Goal: Communication & Community: Connect with others

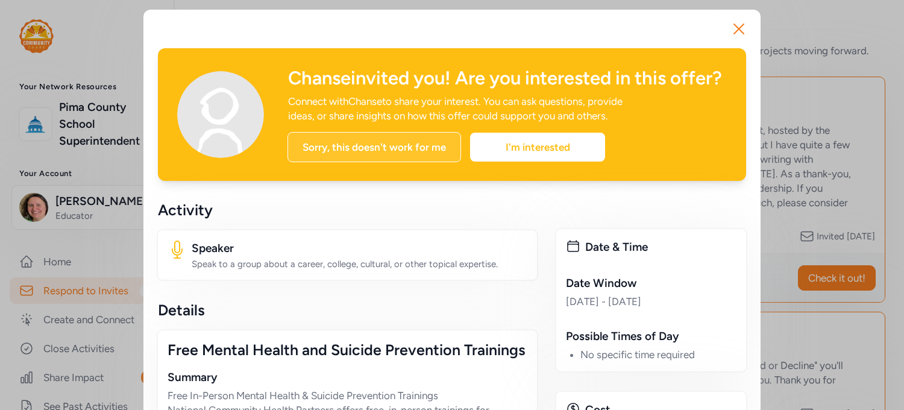
click at [396, 162] on div "Sorry, this doesn't work for me" at bounding box center [375, 147] width 174 height 30
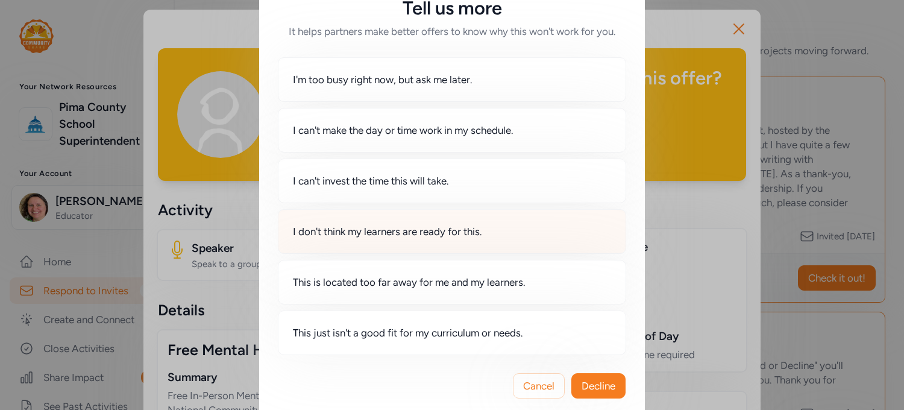
scroll to position [46, 0]
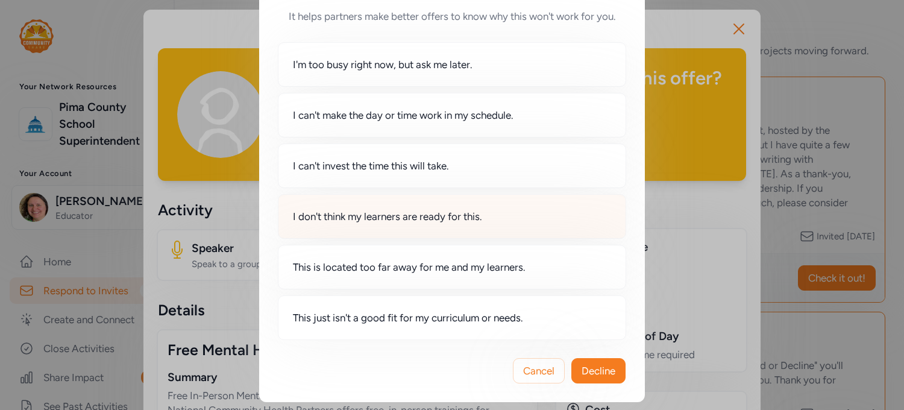
click at [477, 209] on span "I don't think my learners are ready for this." at bounding box center [387, 216] width 189 height 14
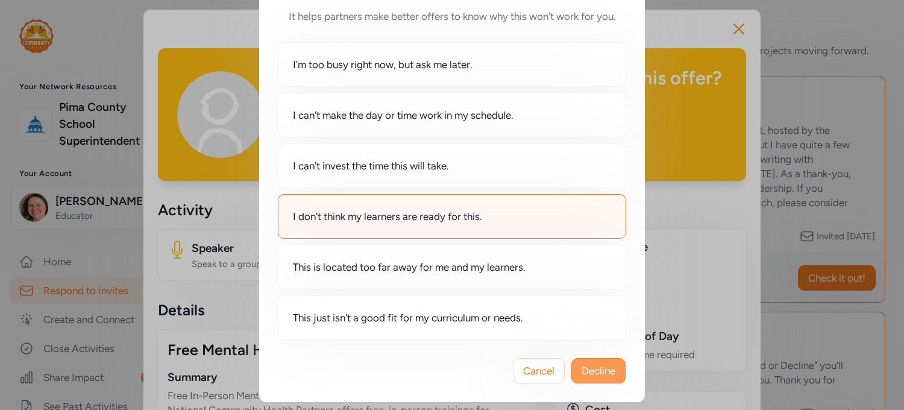
click at [595, 360] on button "Decline" at bounding box center [598, 370] width 54 height 25
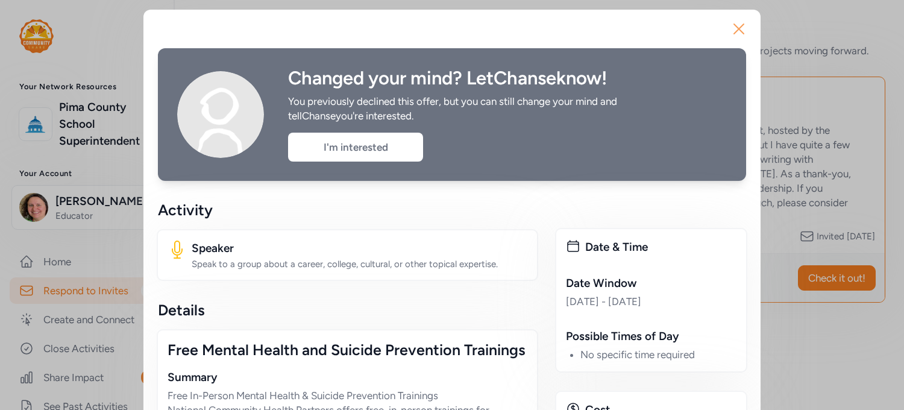
click at [737, 22] on icon "button" at bounding box center [738, 28] width 19 height 19
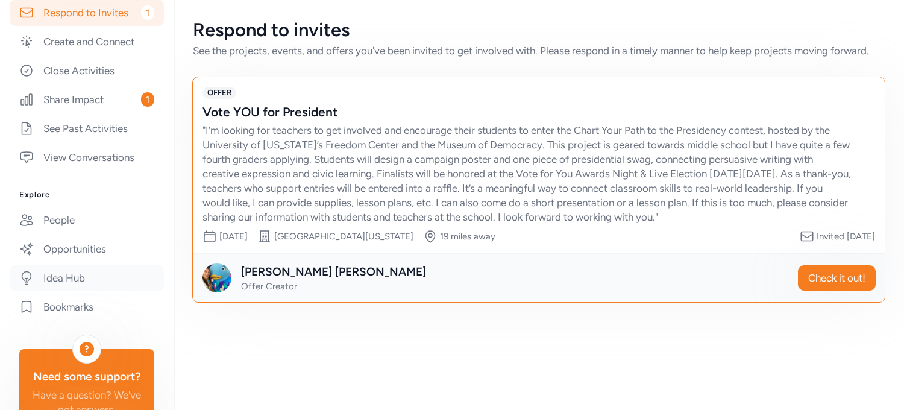
scroll to position [301, 0]
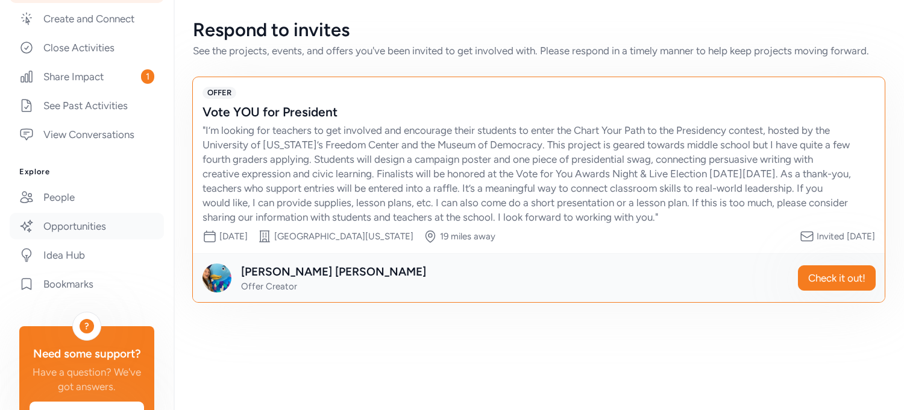
click at [87, 234] on link "Opportunities" at bounding box center [87, 226] width 154 height 27
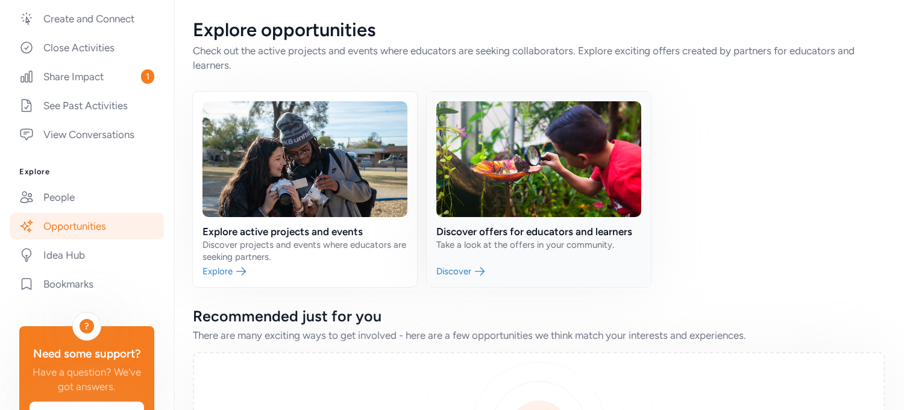
click at [459, 269] on link at bounding box center [539, 189] width 224 height 195
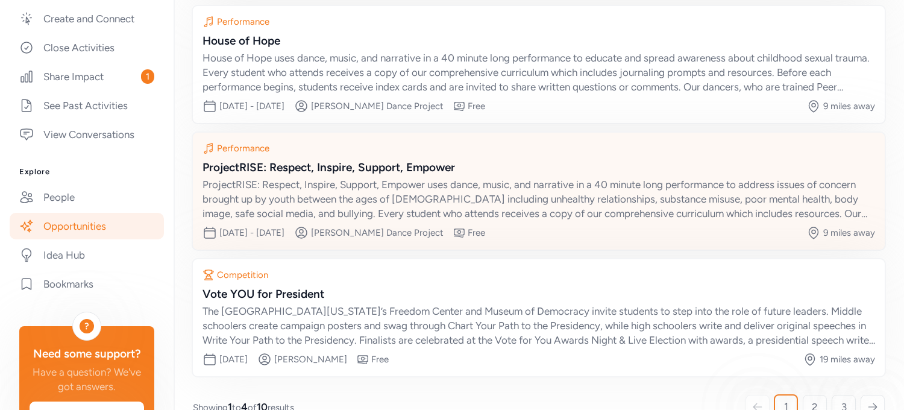
scroll to position [280, 0]
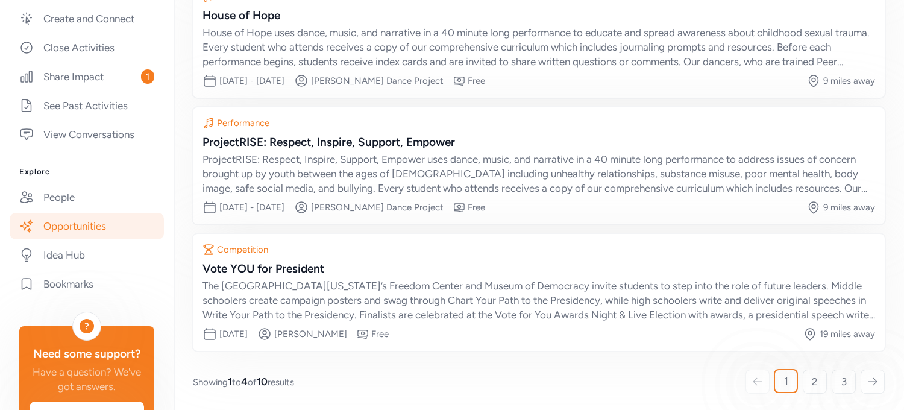
click at [869, 378] on icon at bounding box center [873, 381] width 8 height 7
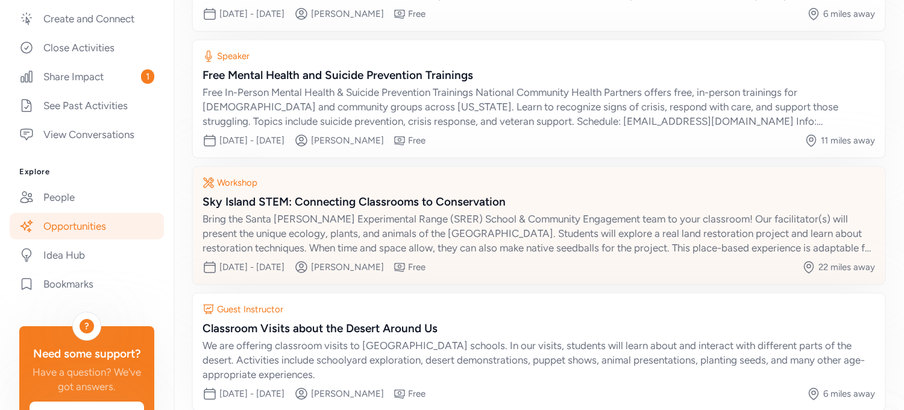
scroll to position [242, 0]
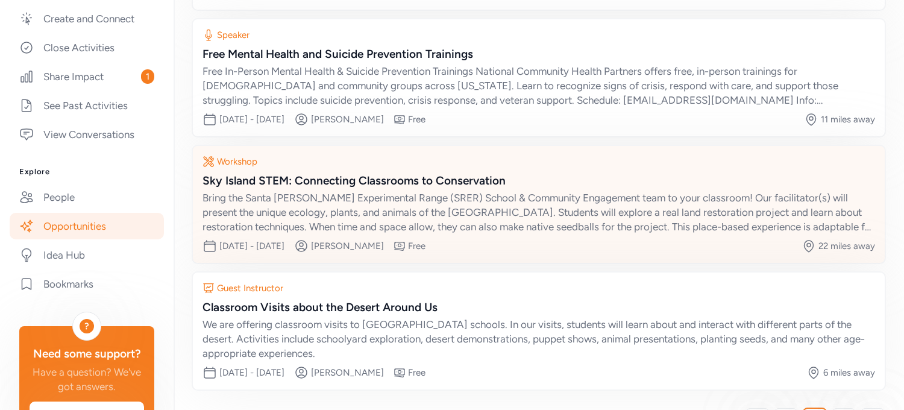
click at [362, 173] on div "Sky Island STEM: Connecting Classrooms to Conservation" at bounding box center [539, 180] width 673 height 17
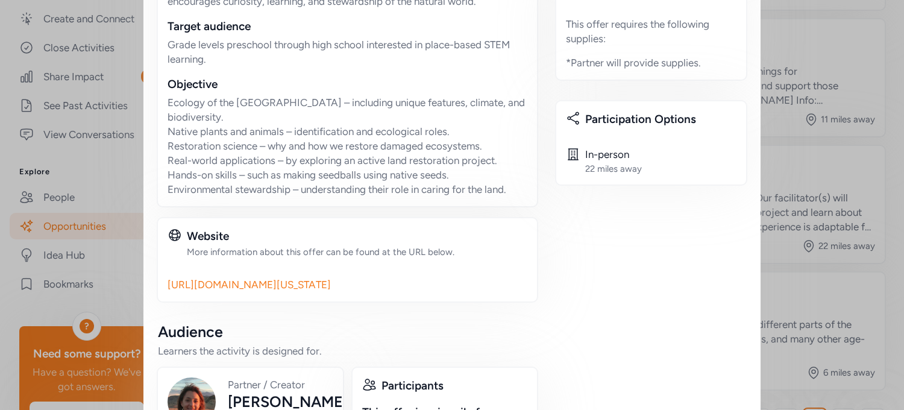
scroll to position [602, 0]
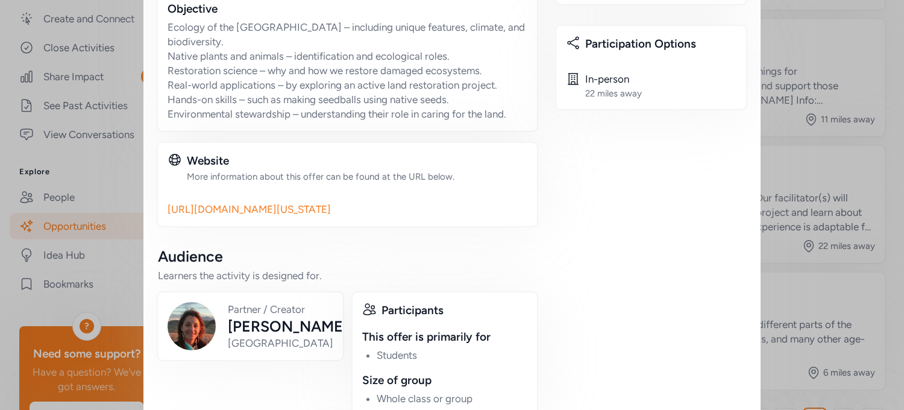
click at [243, 202] on link "[URL][DOMAIN_NAME][US_STATE]" at bounding box center [348, 209] width 360 height 14
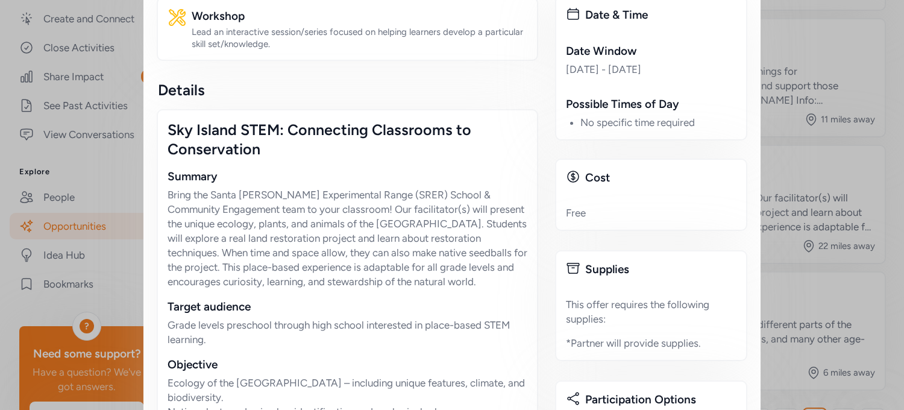
scroll to position [0, 0]
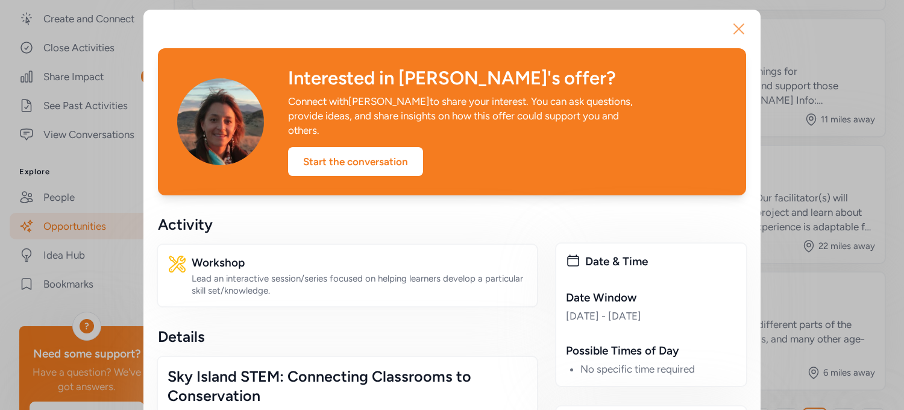
click at [735, 22] on icon "button" at bounding box center [738, 28] width 19 height 19
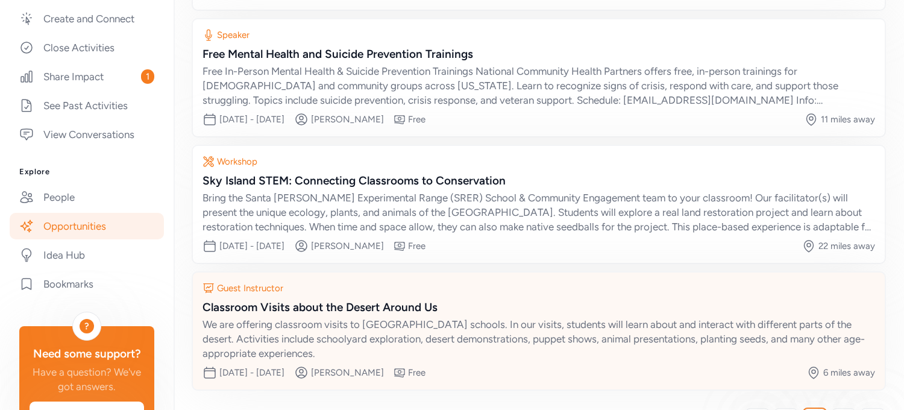
click at [303, 301] on div "Classroom Visits about the Desert Around Us" at bounding box center [539, 307] width 673 height 17
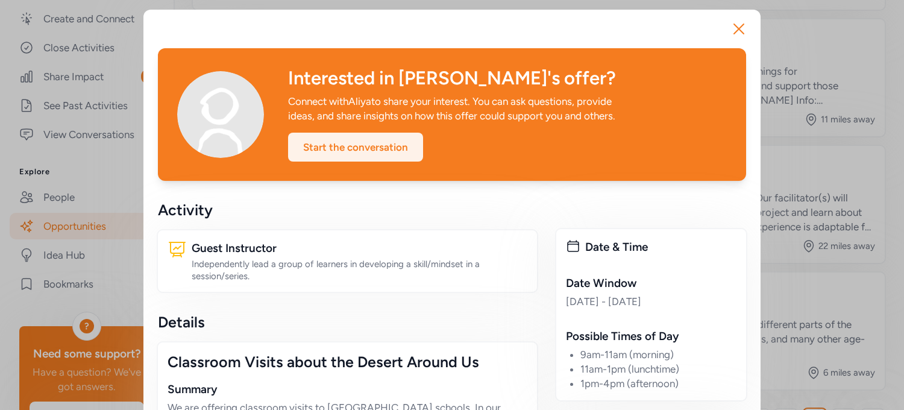
click at [328, 149] on div "Start the conversation" at bounding box center [355, 147] width 135 height 29
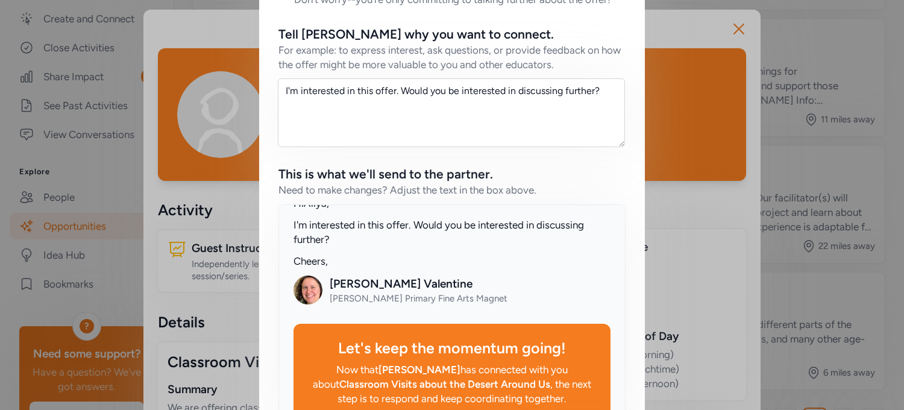
scroll to position [209, 0]
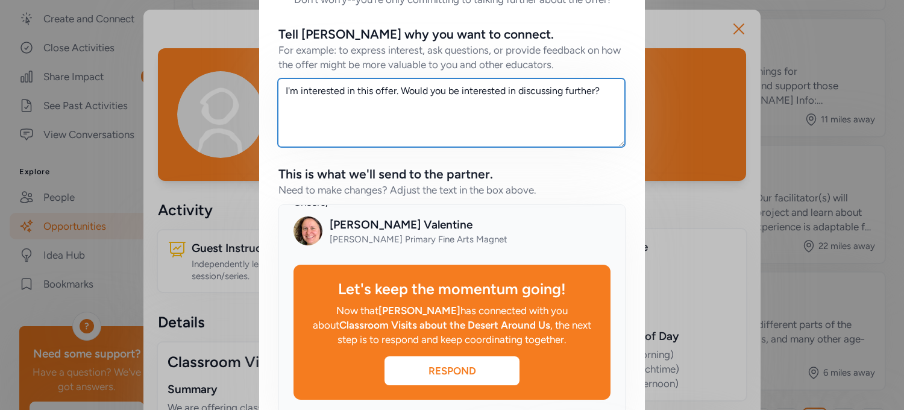
click at [611, 91] on textarea "I'm interested in this offer. Would you be interested in discussing further?" at bounding box center [451, 112] width 347 height 69
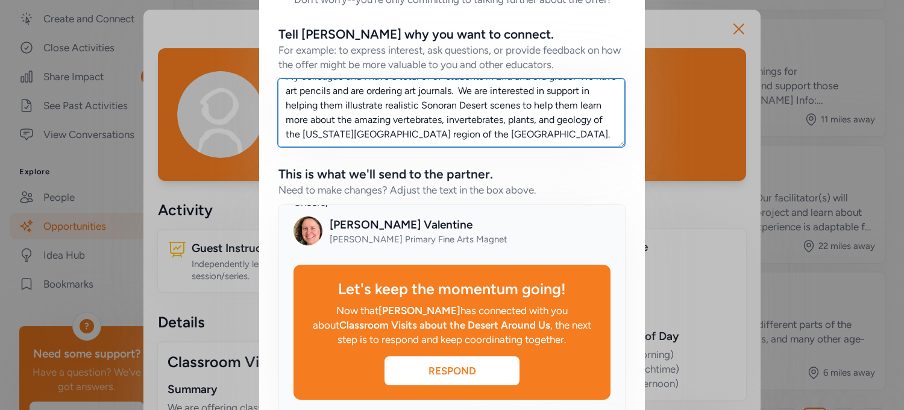
scroll to position [247, 0]
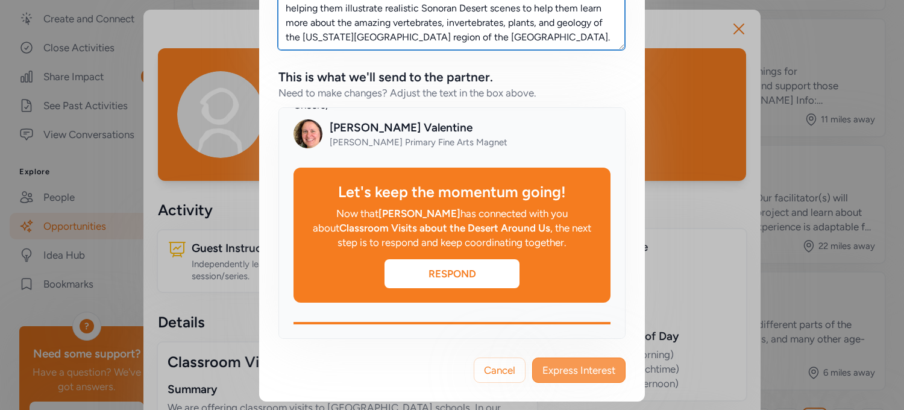
type textarea "I'm interested in this offer. Would you be interested in discussing further? My…"
click at [579, 367] on span "Express Interest" at bounding box center [578, 370] width 73 height 14
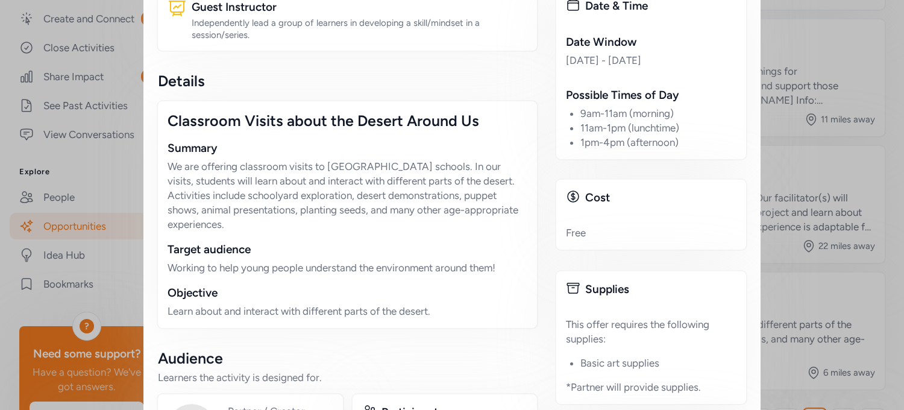
scroll to position [60, 0]
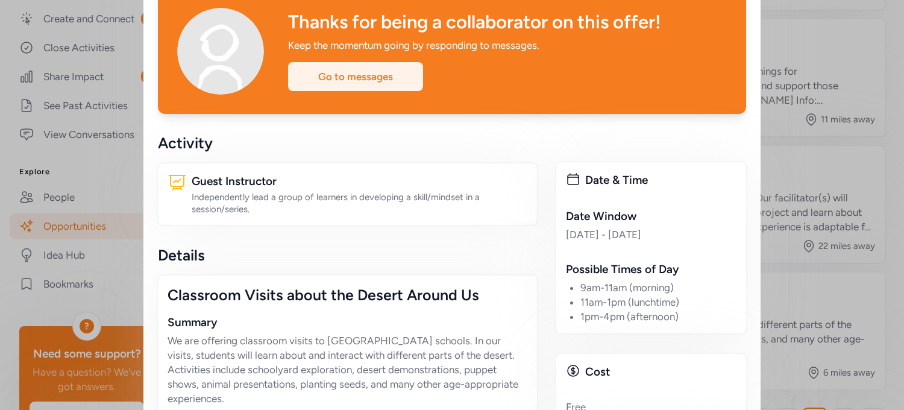
click at [347, 74] on div "Go to messages" at bounding box center [355, 76] width 135 height 29
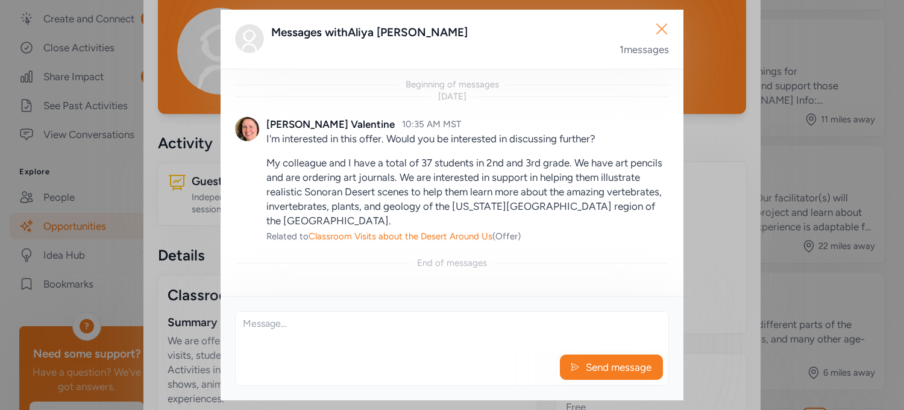
drag, startPoint x: 659, startPoint y: 22, endPoint x: 655, endPoint y: 31, distance: 10.2
click at [659, 27] on icon "button" at bounding box center [661, 28] width 19 height 19
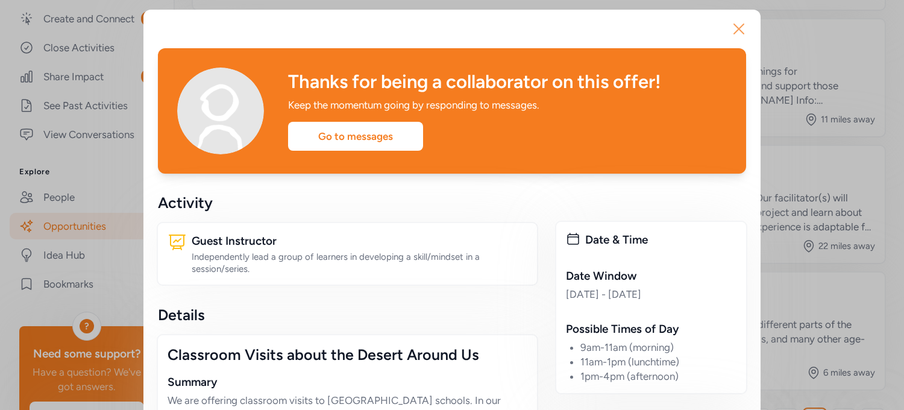
click at [738, 26] on icon "button" at bounding box center [738, 28] width 19 height 19
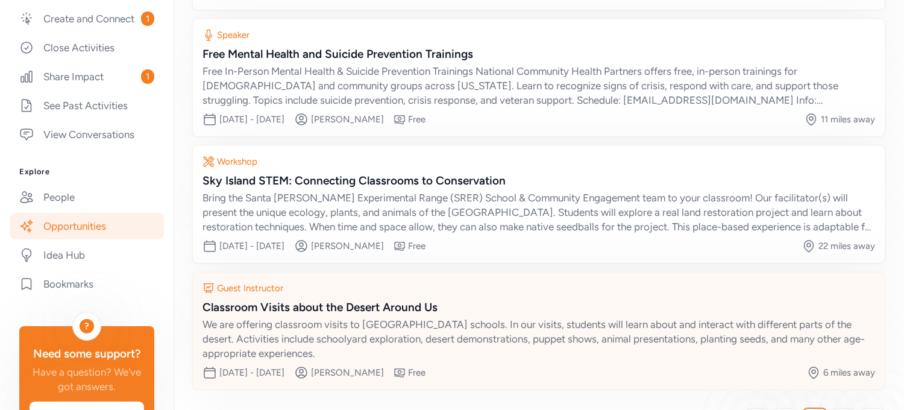
click at [373, 309] on div "Classroom Visits about the Desert Around Us" at bounding box center [539, 307] width 673 height 17
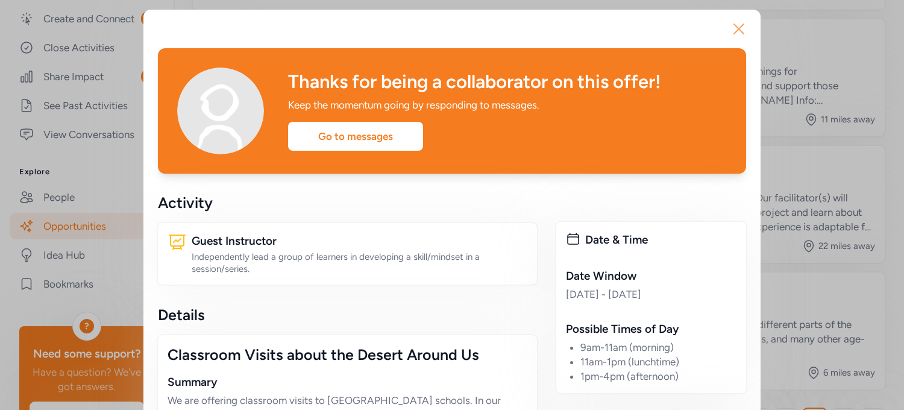
click at [732, 33] on icon "button" at bounding box center [738, 28] width 19 height 19
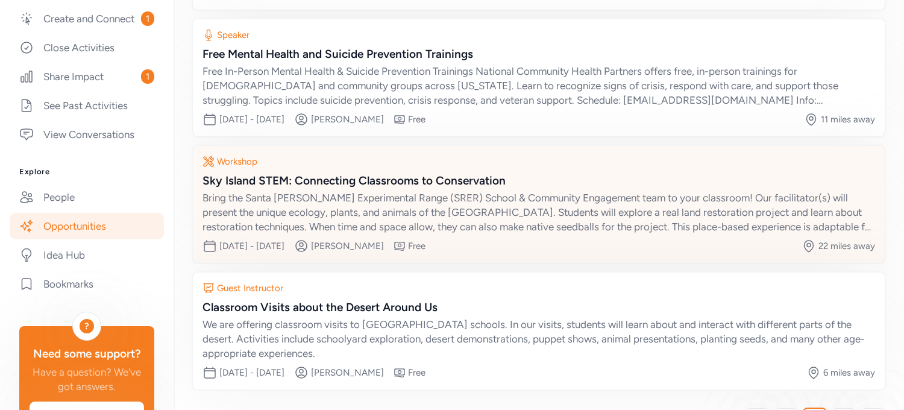
scroll to position [280, 0]
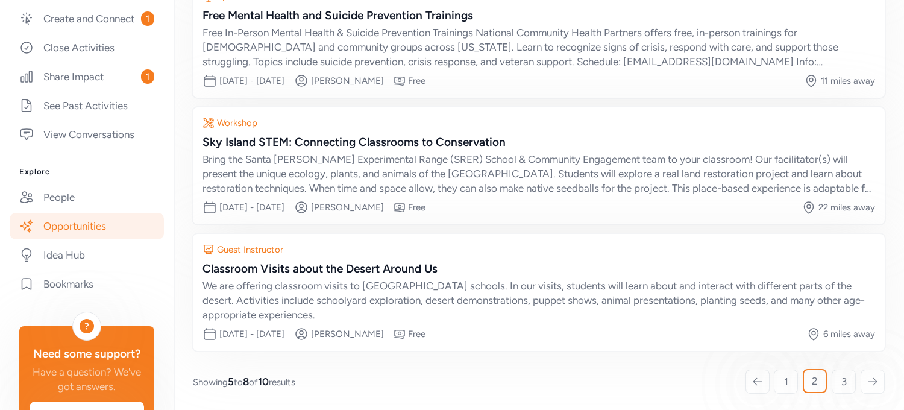
click at [867, 381] on icon at bounding box center [872, 382] width 11 height 12
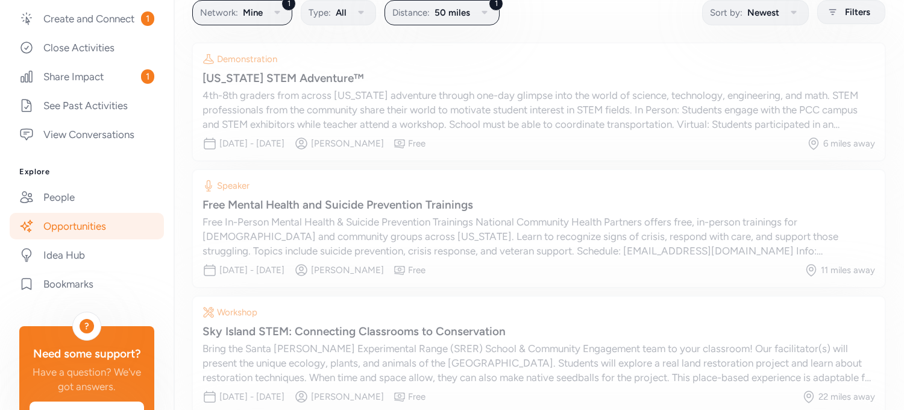
scroll to position [28, 0]
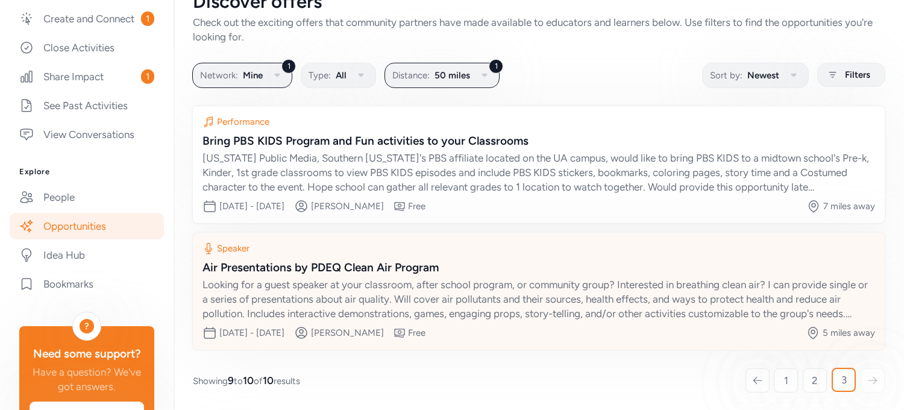
click at [330, 259] on div "Air Presentations by PDEQ Clean Air Program" at bounding box center [539, 267] width 673 height 17
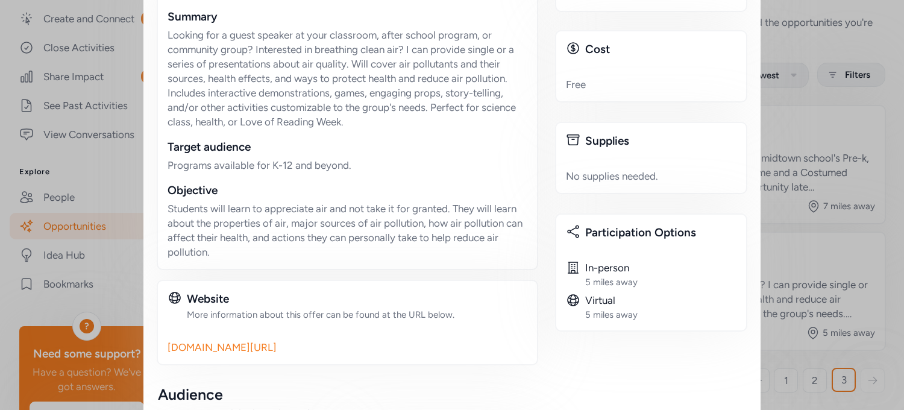
scroll to position [377, 0]
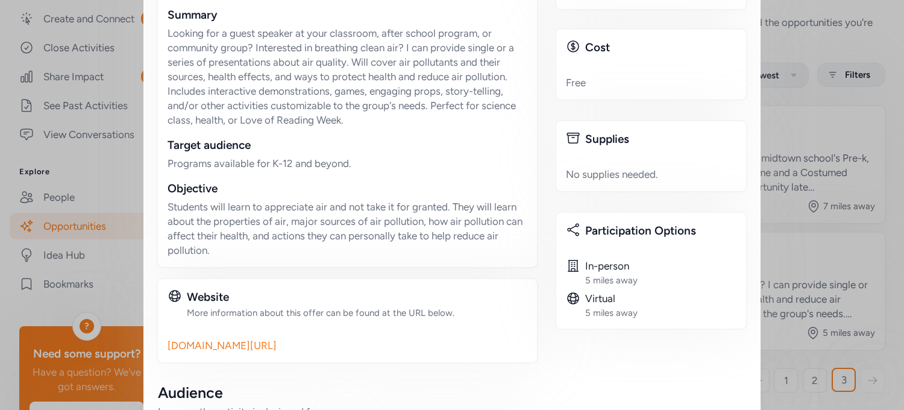
click at [205, 338] on link "[DOMAIN_NAME][URL]" at bounding box center [348, 345] width 360 height 14
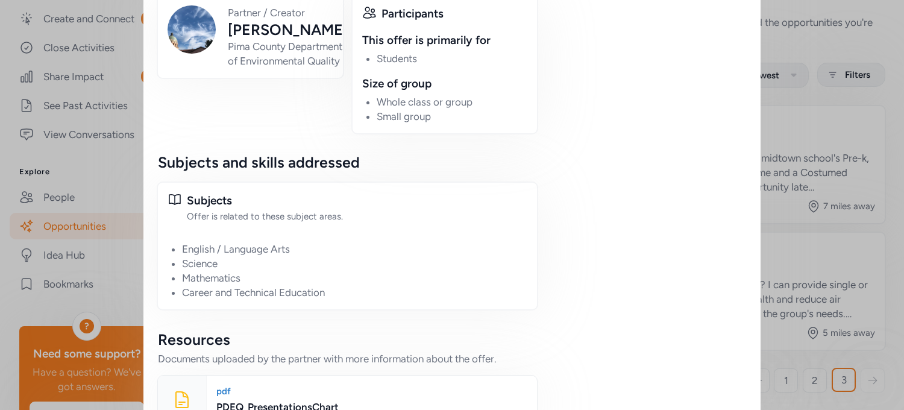
scroll to position [830, 0]
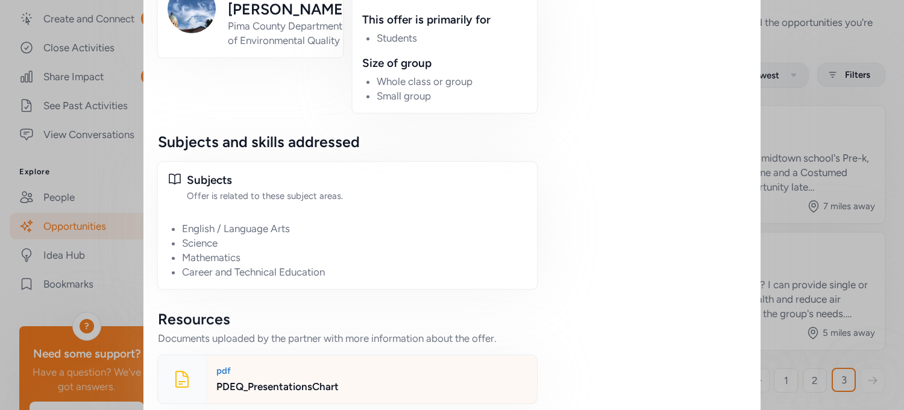
click at [224, 365] on div "pdf" at bounding box center [371, 371] width 311 height 12
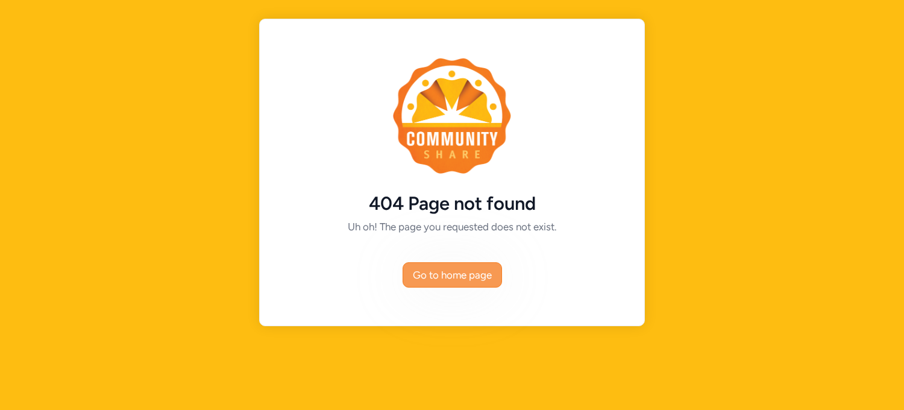
click at [432, 268] on span "Go to home page" at bounding box center [452, 275] width 79 height 14
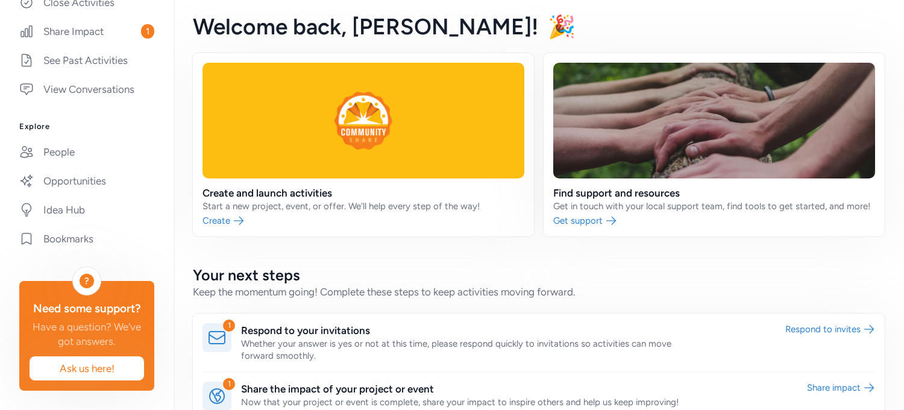
scroll to position [394, 0]
click at [72, 168] on link "Opportunities" at bounding box center [87, 181] width 154 height 27
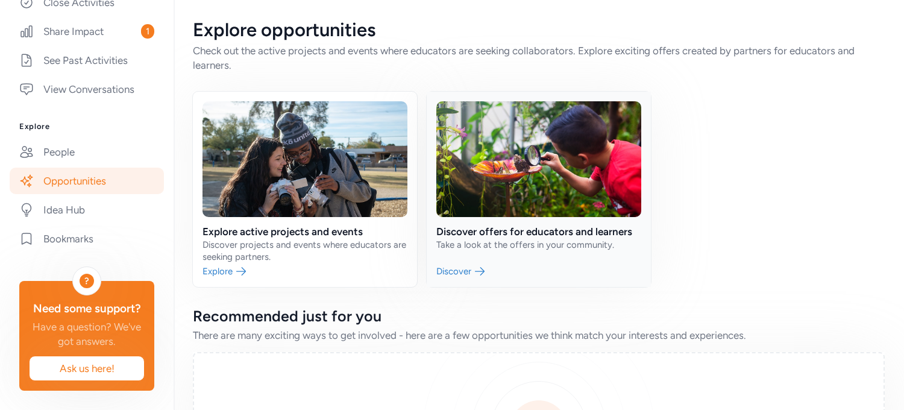
click at [455, 267] on link at bounding box center [539, 189] width 224 height 195
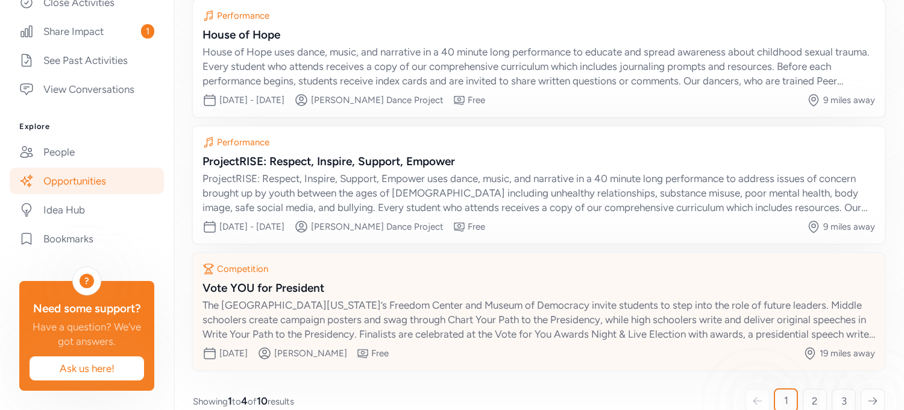
scroll to position [280, 0]
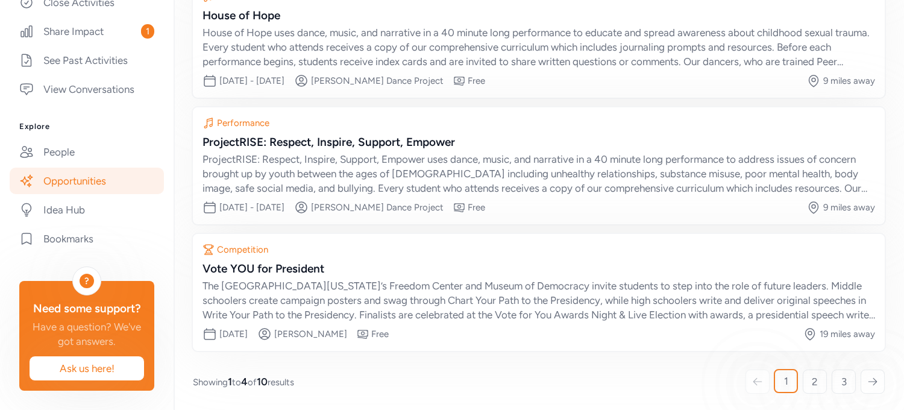
click at [867, 376] on icon at bounding box center [872, 382] width 11 height 12
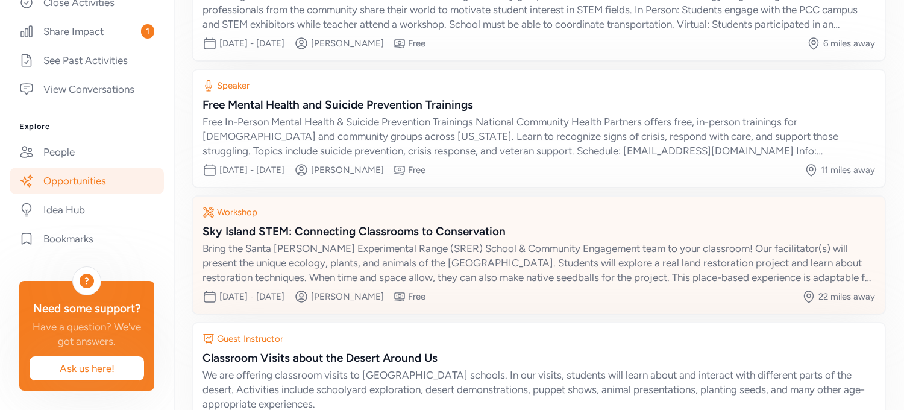
scroll to position [280, 0]
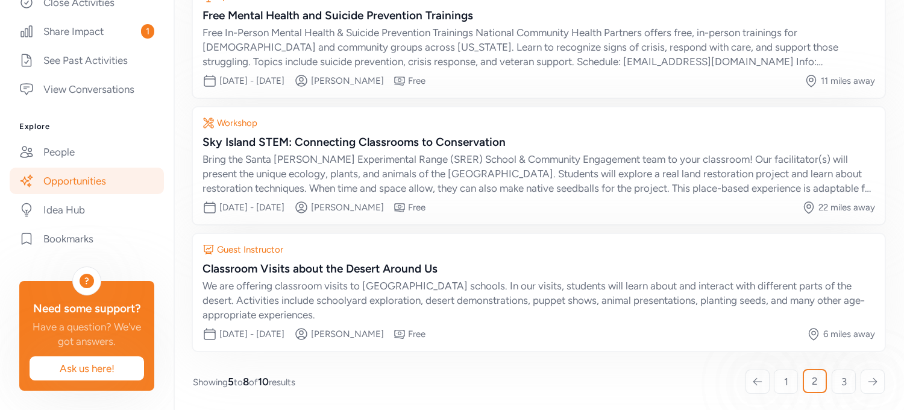
click at [867, 382] on icon at bounding box center [872, 382] width 11 height 12
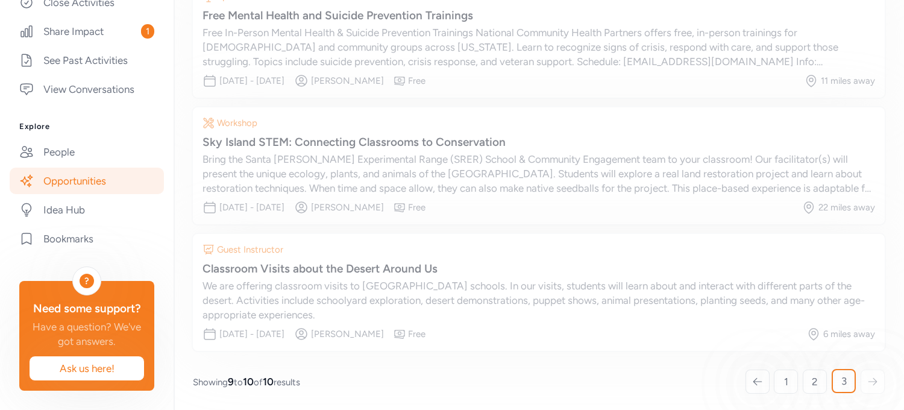
scroll to position [28, 0]
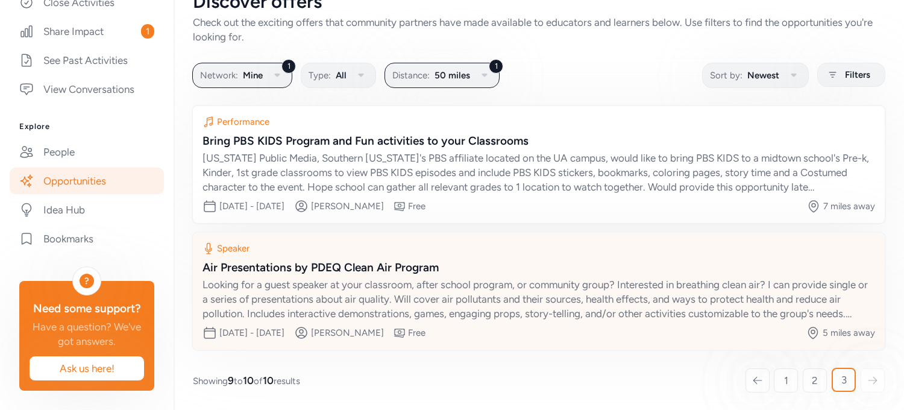
click at [392, 263] on div "Air Presentations by PDEQ Clean Air Program" at bounding box center [539, 267] width 673 height 17
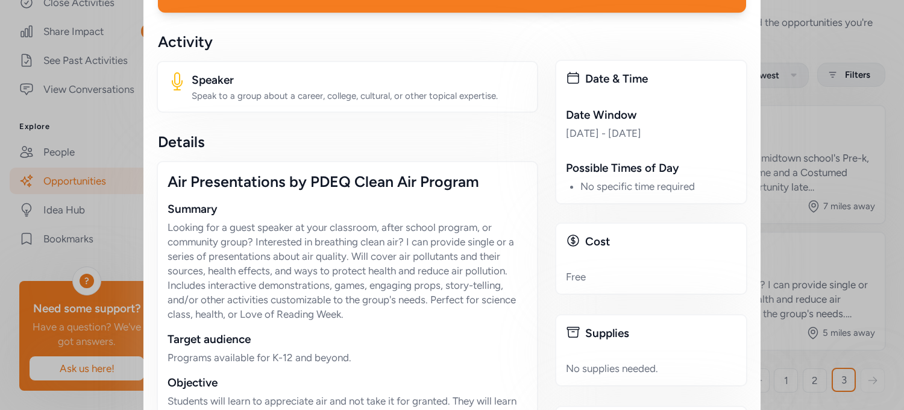
scroll to position [1, 0]
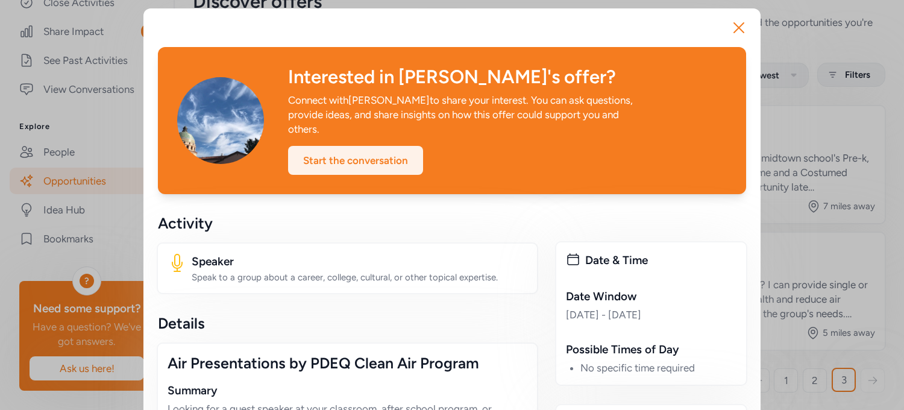
click at [340, 146] on div "Start the conversation" at bounding box center [355, 160] width 135 height 29
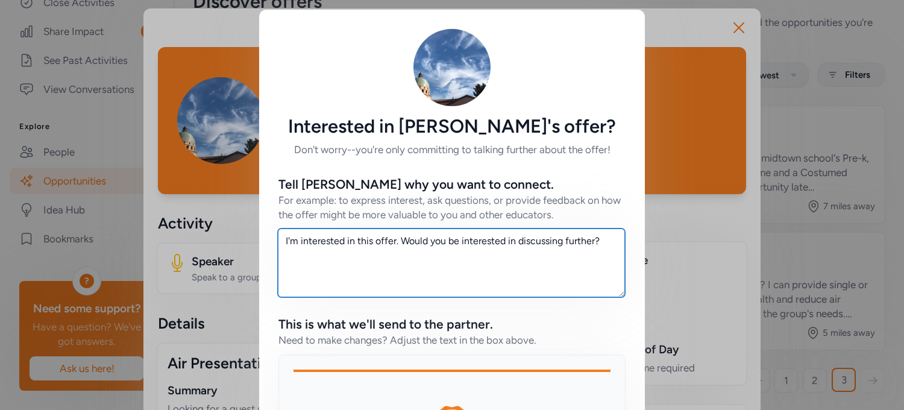
drag, startPoint x: 599, startPoint y: 245, endPoint x: 224, endPoint y: 239, distance: 374.3
click at [227, 243] on div "Interested in Karen's offer? Don't worry--you're only committing to talking fur…" at bounding box center [452, 329] width 904 height 658
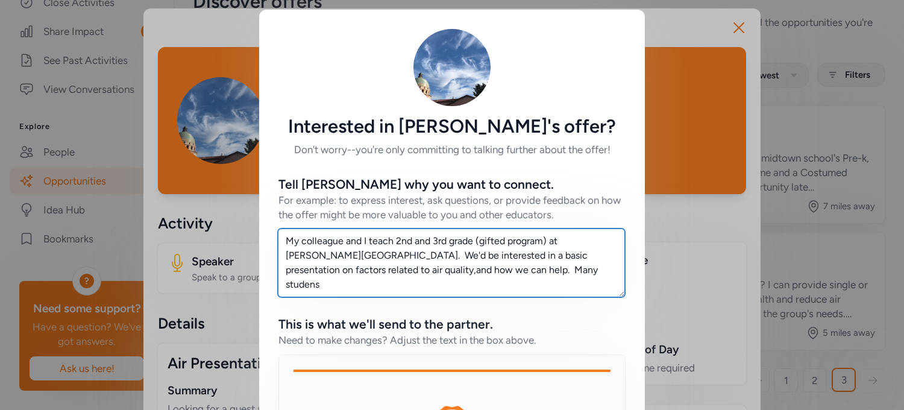
click at [480, 274] on textarea "My colleague and I teach 2nd and 3rd grade (gifted program) at Gallego Primary.…" at bounding box center [451, 262] width 347 height 69
drag, startPoint x: 476, startPoint y: 272, endPoint x: 440, endPoint y: 277, distance: 35.9
click at [436, 277] on textarea "My colleague and I teach 2nd and 3rd grade (gifted program) at Gallego Primary.…" at bounding box center [451, 262] width 347 height 69
click at [532, 272] on textarea "My colleague and I teach 2nd and 3rd grade (gifted program) at Gallego Primary.…" at bounding box center [451, 262] width 347 height 69
drag, startPoint x: 559, startPoint y: 272, endPoint x: 518, endPoint y: 272, distance: 41.0
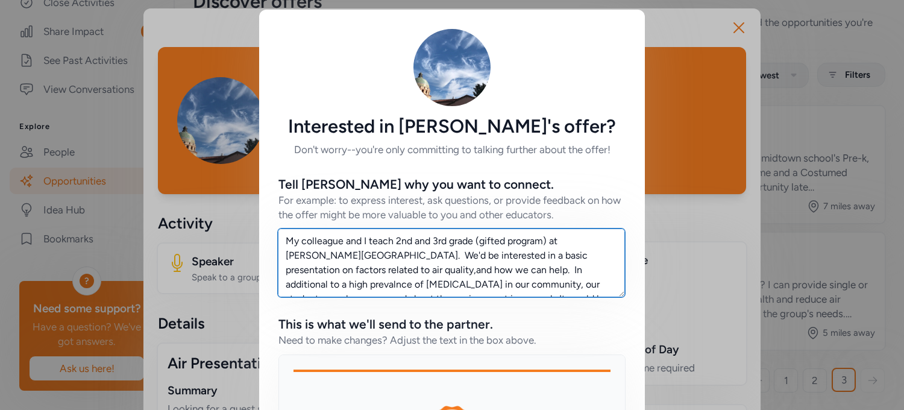
click at [518, 272] on textarea "My colleague and I teach 2nd and 3rd grade (gifted program) at Gallego Primary.…" at bounding box center [451, 262] width 347 height 69
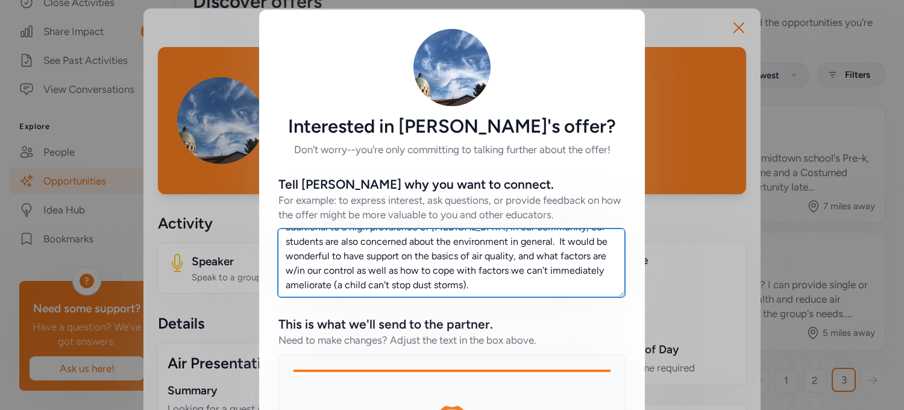
click at [354, 291] on textarea "My colleague and I teach 2nd and 3rd grade (gifted program) at Gallego Primary.…" at bounding box center [451, 262] width 347 height 69
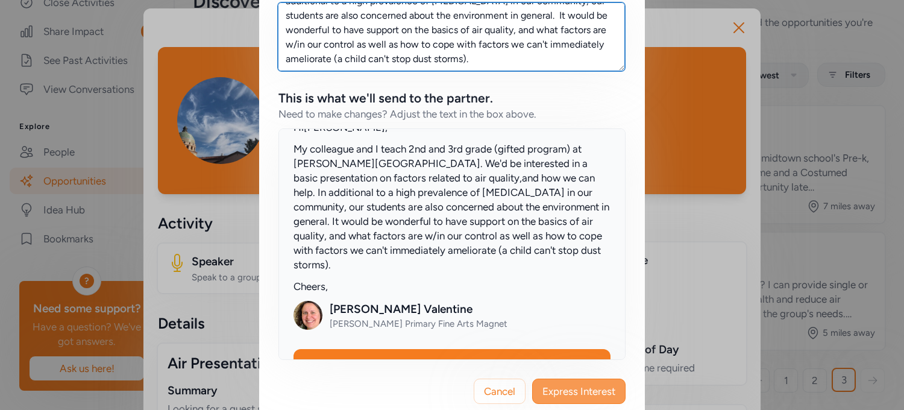
scroll to position [247, 0]
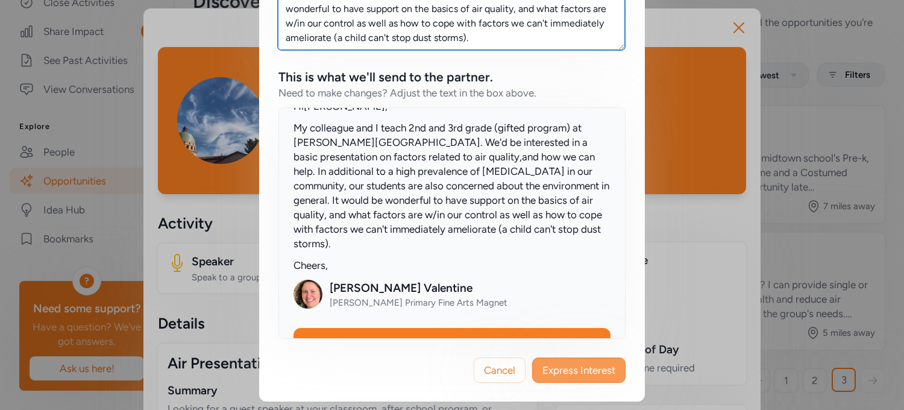
type textarea "My colleague and I teach 2nd and 3rd grade (gifted program) at Gallego Primary.…"
click at [568, 367] on span "Express Interest" at bounding box center [578, 370] width 73 height 14
